Goal: Task Accomplishment & Management: Use online tool/utility

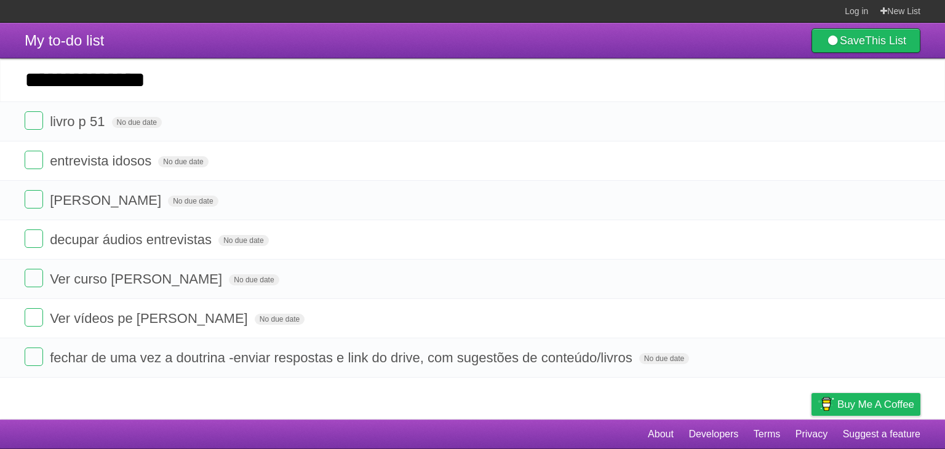
type input "**********"
click input "*********" at bounding box center [0, 0] width 0 height 0
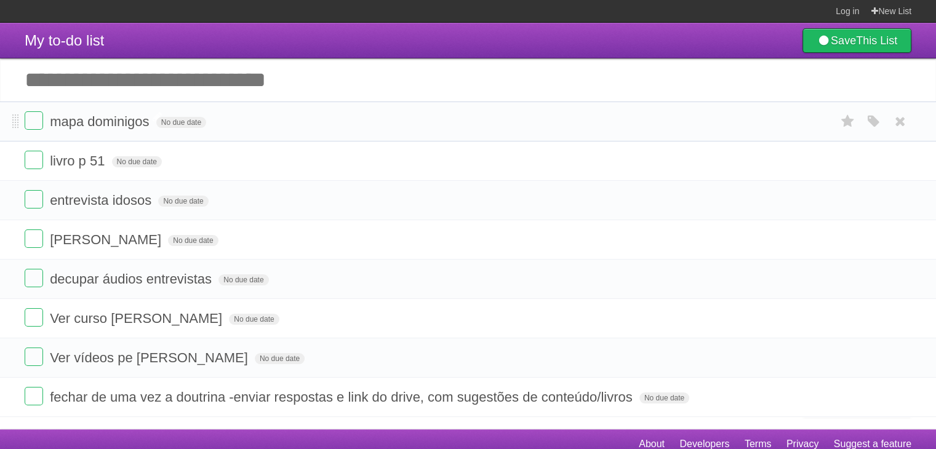
click at [135, 126] on span "mapa dominigos" at bounding box center [101, 121] width 102 height 15
click at [129, 124] on input "**********" at bounding box center [98, 122] width 96 height 16
type input "**********"
click at [259, 122] on form "mapa [PERSON_NAME] No due date White Red Blue Green Purple Orange" at bounding box center [468, 121] width 887 height 20
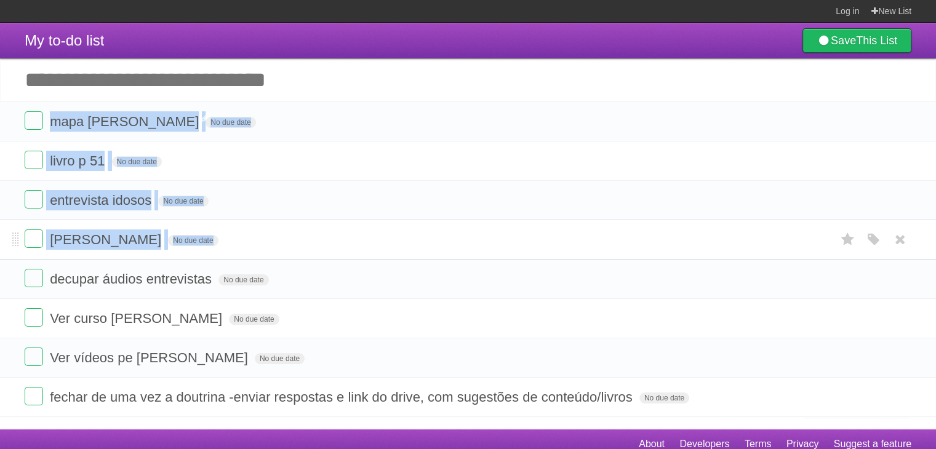
drag, startPoint x: 259, startPoint y: 122, endPoint x: 290, endPoint y: 254, distance: 135.4
click at [290, 254] on ul "mapa [PERSON_NAME] No due date White Red Blue Green Purple Orange livro p 51 No…" at bounding box center [468, 260] width 936 height 316
click at [290, 254] on li "[PERSON_NAME] No due date White Red Blue Green Purple Orange" at bounding box center [468, 240] width 936 height 40
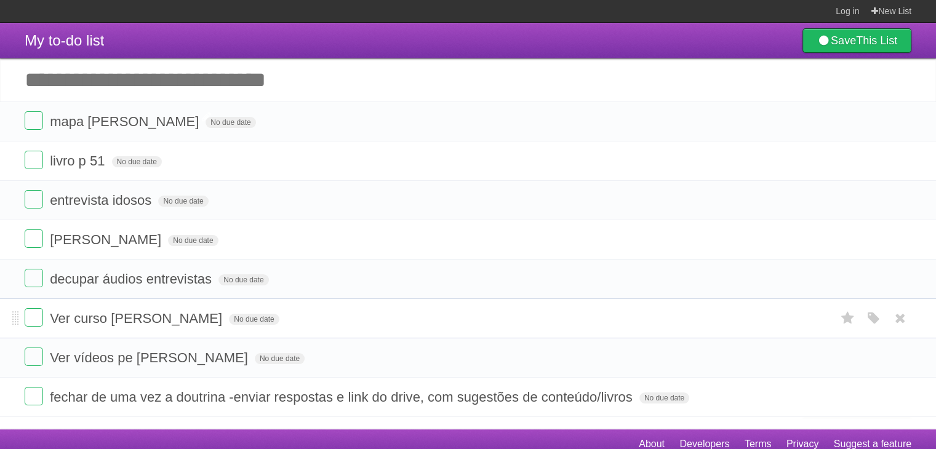
click at [346, 338] on li "Ver curso [PERSON_NAME] No due date White Red Blue Green Purple Orange" at bounding box center [468, 318] width 936 height 40
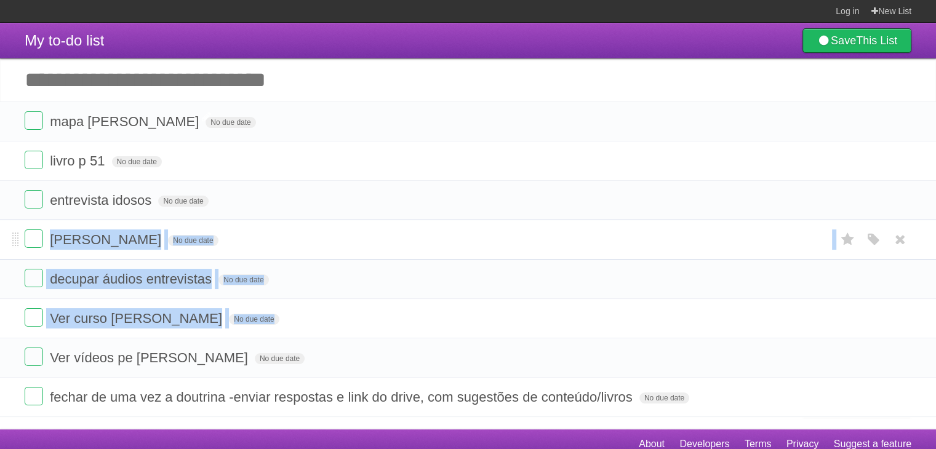
drag, startPoint x: 346, startPoint y: 338, endPoint x: 373, endPoint y: 229, distance: 112.1
click at [373, 229] on ul "mapa [PERSON_NAME] No due date White Red Blue Green Purple Orange livro p 51 No…" at bounding box center [468, 260] width 936 height 316
click at [373, 229] on li "[PERSON_NAME] No due date White Red Blue Green Purple Orange" at bounding box center [468, 240] width 936 height 40
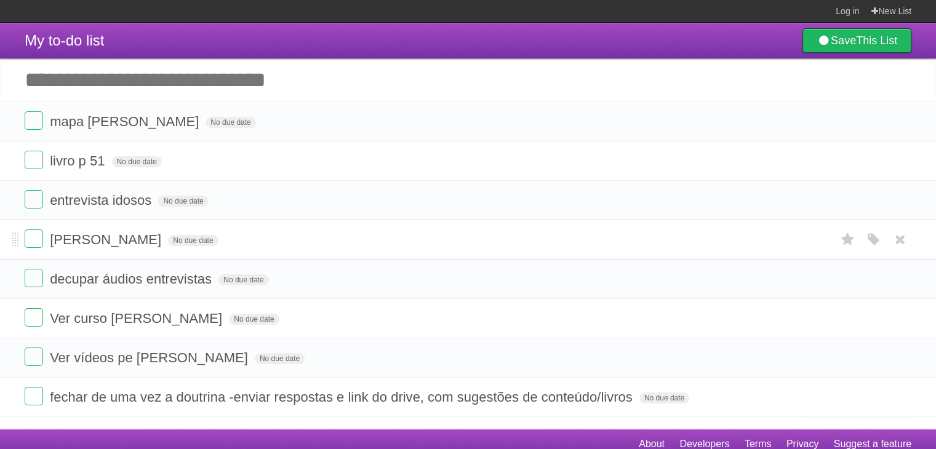
click at [373, 229] on li "[PERSON_NAME] No due date White Red Blue Green Purple Orange" at bounding box center [468, 240] width 936 height 40
drag, startPoint x: 373, startPoint y: 229, endPoint x: 406, endPoint y: 162, distance: 74.9
click at [406, 162] on ul "mapa [PERSON_NAME] No due date White Red Blue Green Purple Orange livro p 51 No…" at bounding box center [468, 260] width 936 height 316
click at [406, 162] on form "livro p 51 No due date White Red Blue Green Purple Orange" at bounding box center [468, 161] width 887 height 20
click at [322, 180] on li "livro p 51 No due date White Red Blue Green Purple Orange" at bounding box center [468, 161] width 936 height 40
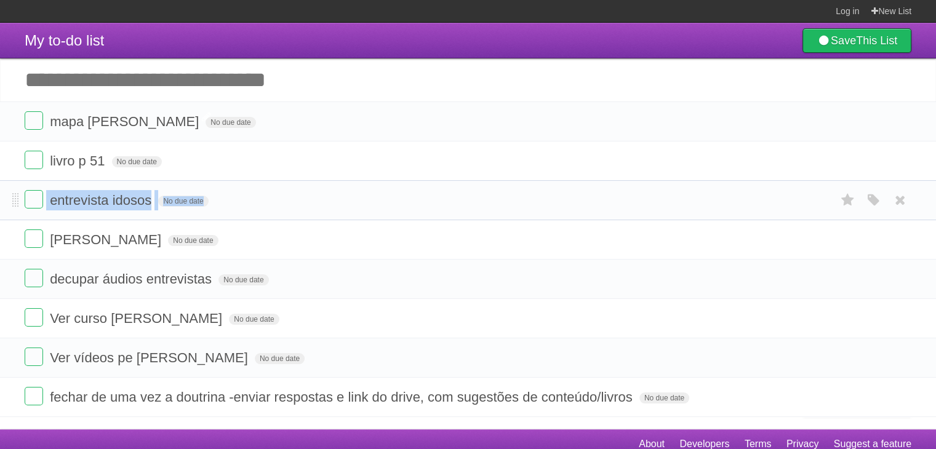
drag, startPoint x: 322, startPoint y: 180, endPoint x: 325, endPoint y: 212, distance: 32.1
click at [325, 212] on ul "mapa [PERSON_NAME] No due date White Red Blue Green Purple Orange livro p 51 No…" at bounding box center [468, 260] width 936 height 316
click at [325, 212] on li "entrevista idosos No due date White Red Blue Green Purple Orange" at bounding box center [468, 200] width 936 height 40
click at [336, 206] on form "entrevista idosos No due date White Red Blue Green Purple Orange" at bounding box center [468, 200] width 887 height 20
drag, startPoint x: 336, startPoint y: 206, endPoint x: 376, endPoint y: 145, distance: 72.9
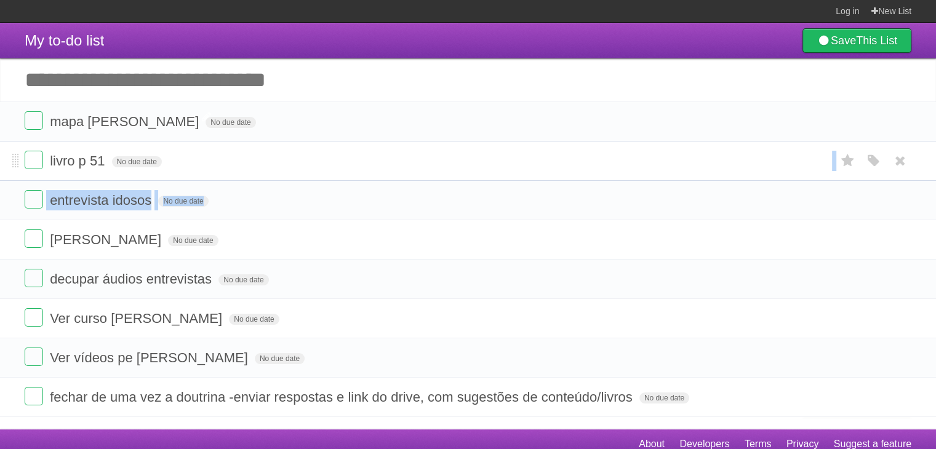
click at [376, 145] on ul "mapa [PERSON_NAME] No due date White Red Blue Green Purple Orange livro p 51 No…" at bounding box center [468, 260] width 936 height 316
click at [376, 145] on li "livro p 51 No due date White Red Blue Green Purple Orange" at bounding box center [468, 161] width 936 height 40
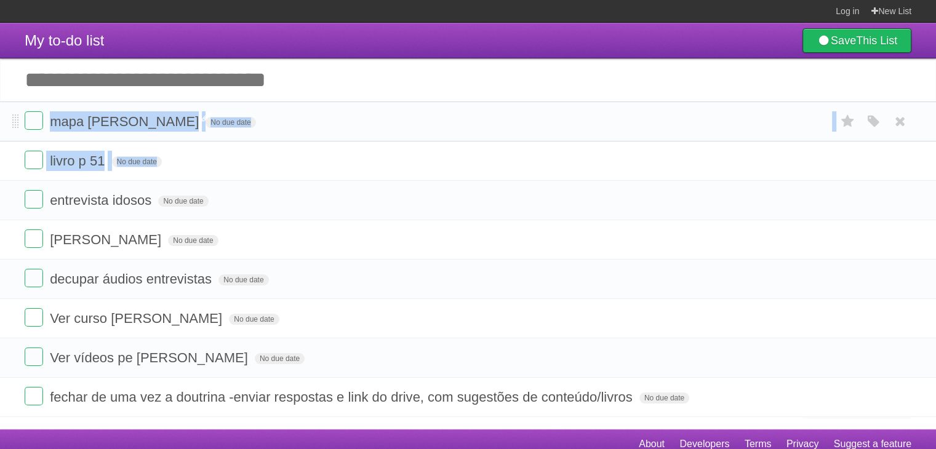
drag, startPoint x: 376, startPoint y: 145, endPoint x: 410, endPoint y: 111, distance: 48.3
click at [410, 111] on ul "mapa [PERSON_NAME] No due date White Red Blue Green Purple Orange livro p 51 No…" at bounding box center [468, 260] width 936 height 316
click at [410, 111] on li "mapa [PERSON_NAME] No due date White Red Blue Green Purple Orange" at bounding box center [468, 122] width 936 height 40
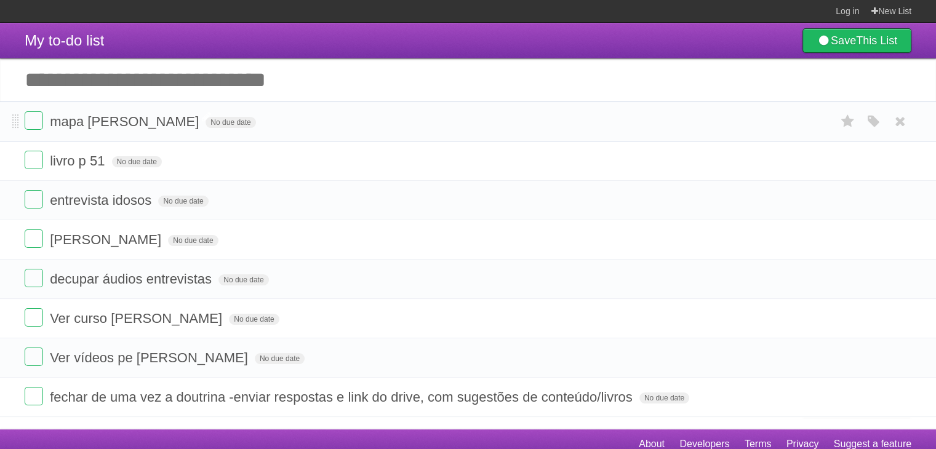
click at [410, 111] on li "mapa [PERSON_NAME] No due date White Red Blue Green Purple Orange" at bounding box center [468, 122] width 936 height 40
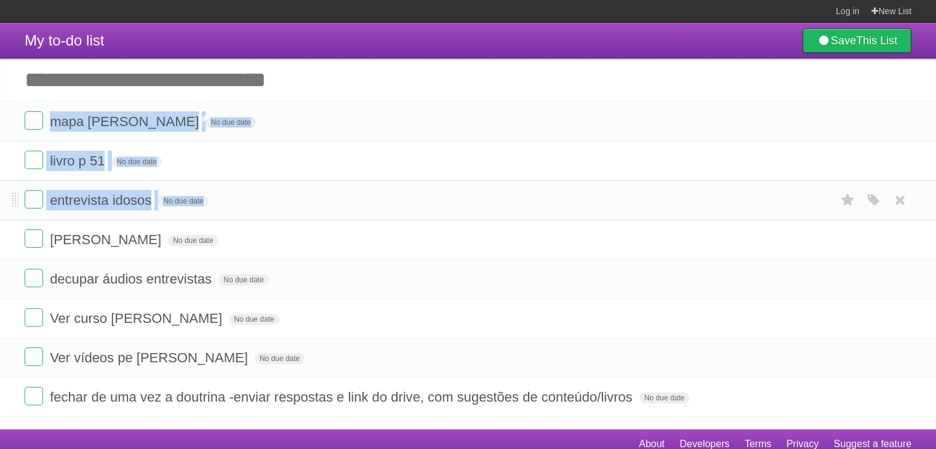
drag, startPoint x: 410, startPoint y: 111, endPoint x: 394, endPoint y: 193, distance: 83.4
click at [394, 193] on ul "mapa [PERSON_NAME] No due date White Red Blue Green Purple Orange livro p 51 No…" at bounding box center [468, 260] width 936 height 316
click at [394, 193] on form "entrevista idosos No due date White Red Blue Green Purple Orange" at bounding box center [468, 200] width 887 height 20
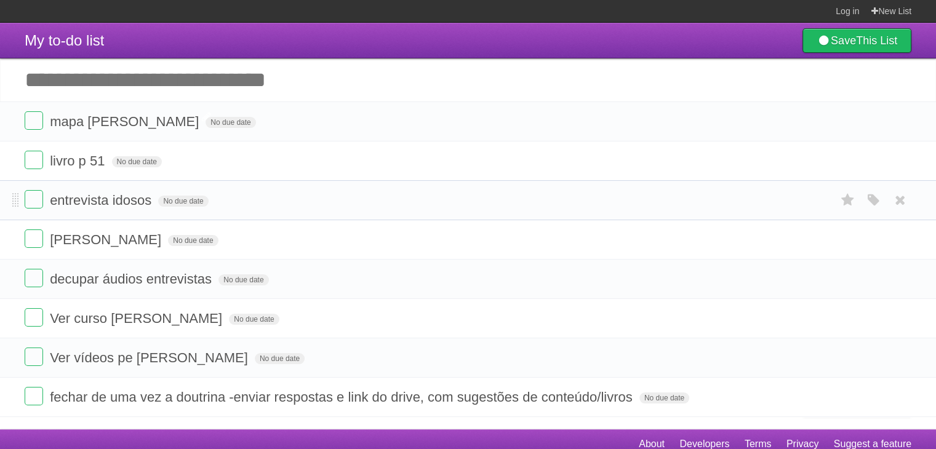
click at [394, 193] on form "entrevista idosos No due date White Red Blue Green Purple Orange" at bounding box center [468, 200] width 887 height 20
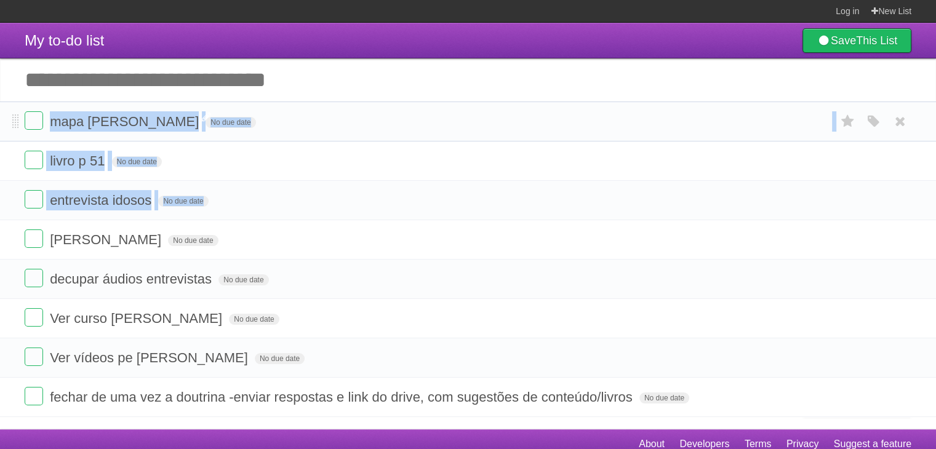
drag, startPoint x: 394, startPoint y: 193, endPoint x: 444, endPoint y: 116, distance: 91.7
click at [444, 116] on ul "mapa [PERSON_NAME] No due date White Red Blue Green Purple Orange livro p 51 No…" at bounding box center [468, 260] width 936 height 316
click at [444, 116] on form "mapa [PERSON_NAME] No due date White Red Blue Green Purple Orange" at bounding box center [468, 121] width 887 height 20
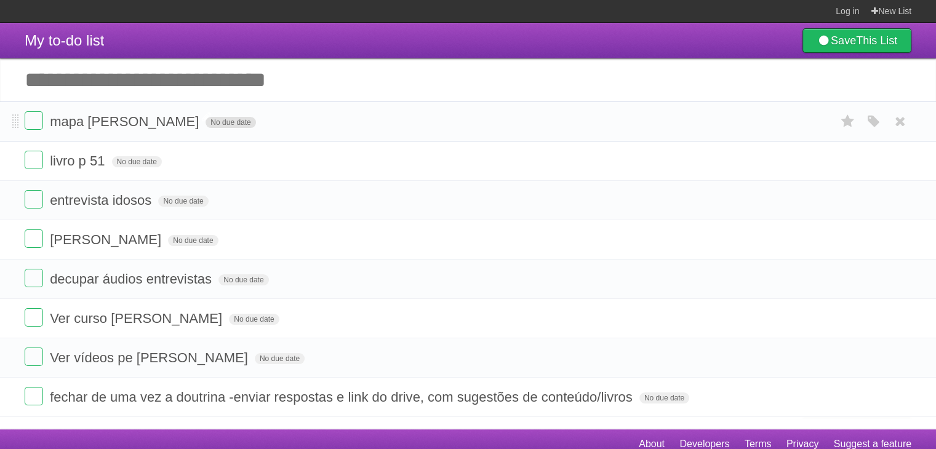
click at [206, 128] on span "No due date" at bounding box center [231, 122] width 50 height 11
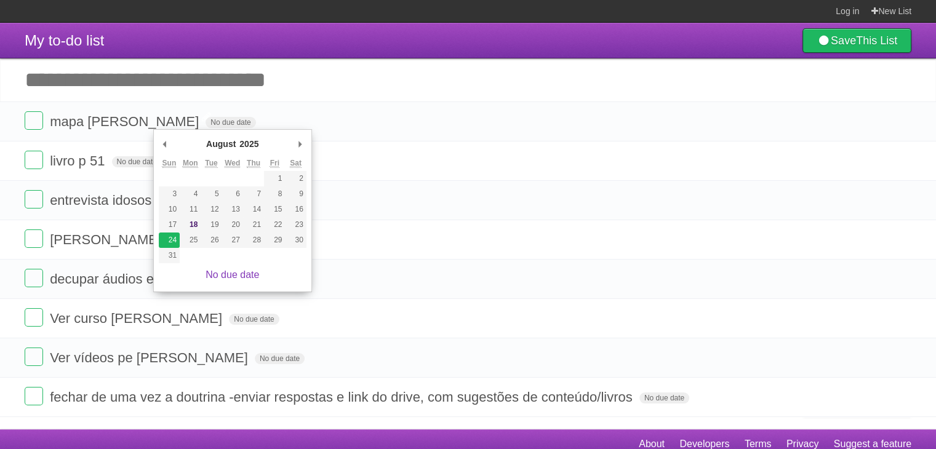
type span "[DATE]"
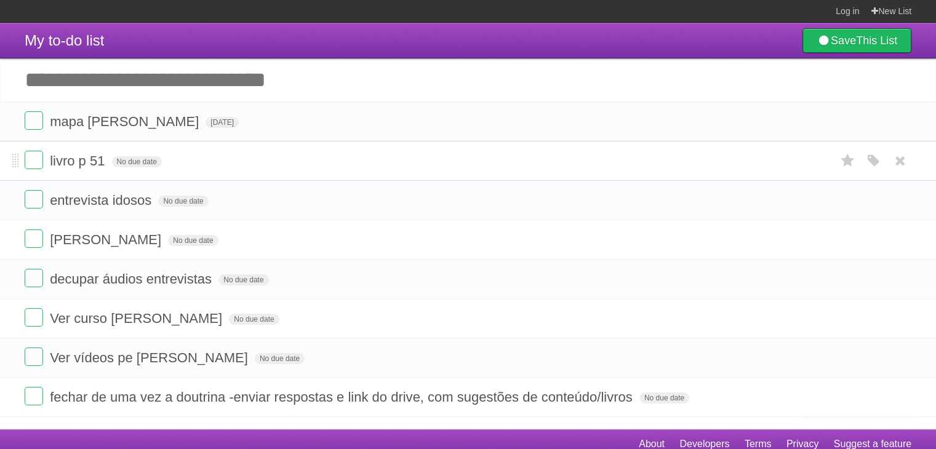
click at [282, 177] on li "livro p 51 No due date White Red Blue Green Purple Orange" at bounding box center [468, 161] width 936 height 40
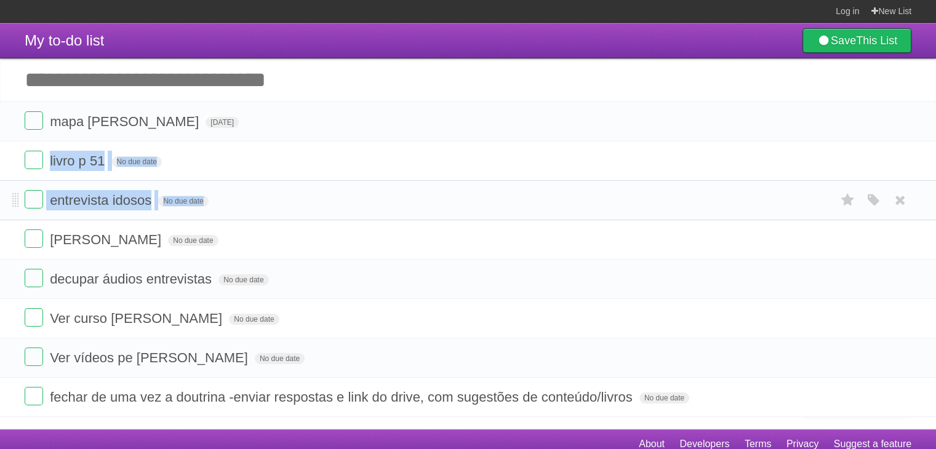
drag, startPoint x: 282, startPoint y: 177, endPoint x: 305, endPoint y: 220, distance: 49.3
click at [305, 220] on ul "mapa [PERSON_NAME][DATE] White Red Blue Green Purple Orange livro p 51 No due d…" at bounding box center [468, 260] width 936 height 316
click at [305, 220] on li "entrevista idosos No due date White Red Blue Green Purple Orange" at bounding box center [468, 200] width 936 height 40
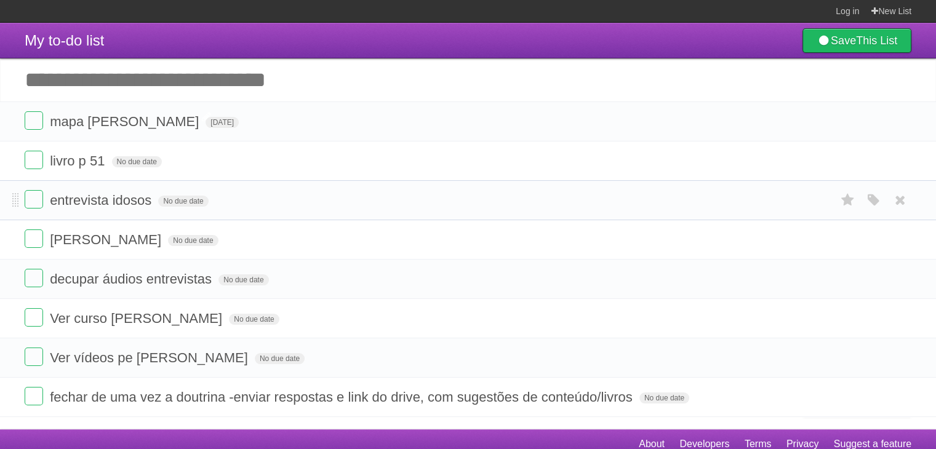
drag, startPoint x: 305, startPoint y: 220, endPoint x: 342, endPoint y: 212, distance: 37.2
click at [342, 212] on li "entrevista idosos No due date White Red Blue Green Purple Orange" at bounding box center [468, 200] width 936 height 40
